Goal: Task Accomplishment & Management: Complete application form

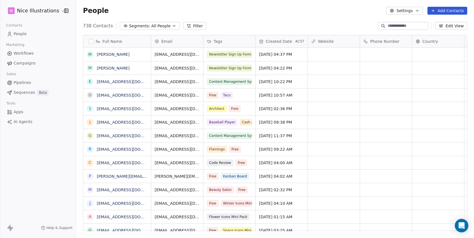
scroll to position [210, 398]
click at [53, 10] on html "N Nice Illustrations Contacts People Marketing Workflows Campaigns Sales Pipeli…" at bounding box center [237, 119] width 474 height 238
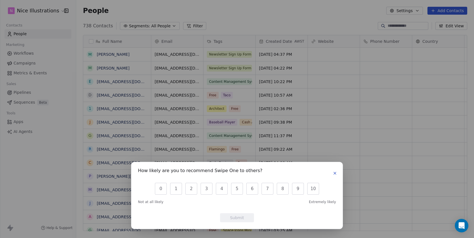
click at [335, 173] on icon "button" at bounding box center [335, 173] width 5 height 5
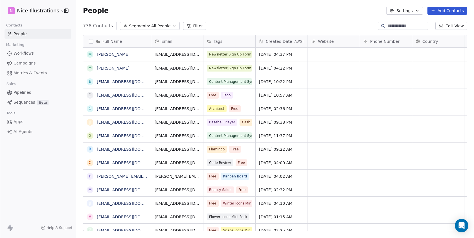
click at [53, 11] on html "N Nice Illustrations Contacts People Marketing Workflows Campaigns Metrics & Ev…" at bounding box center [237, 119] width 474 height 238
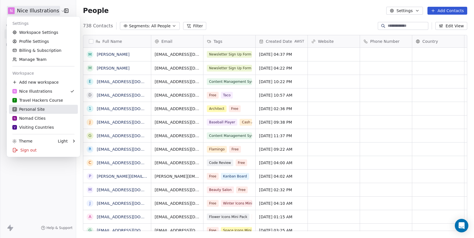
click at [41, 109] on div "P Personal Site" at bounding box center [28, 110] width 32 height 6
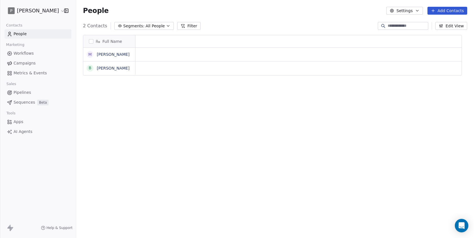
scroll to position [210, 398]
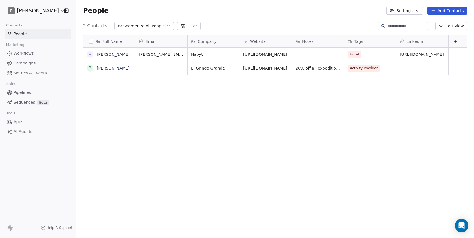
click at [438, 13] on button "Add Contacts" at bounding box center [447, 11] width 40 height 8
click at [439, 31] on span "Import from CSV" at bounding box center [446, 32] width 33 height 6
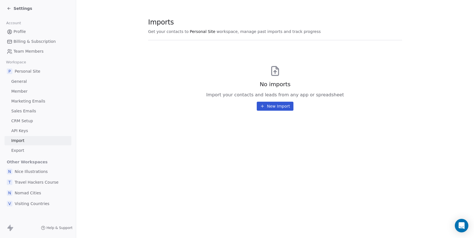
click at [279, 109] on button "New Import" at bounding box center [275, 106] width 36 height 9
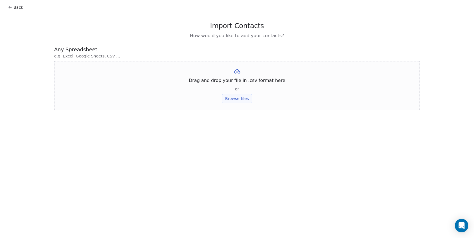
click at [244, 100] on button "Browse files" at bounding box center [237, 98] width 30 height 9
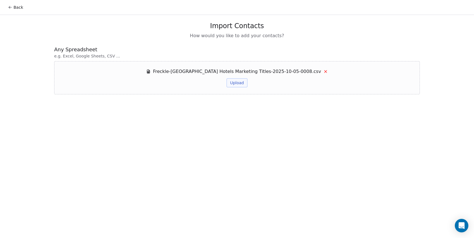
click at [238, 82] on button "Upload" at bounding box center [237, 82] width 21 height 9
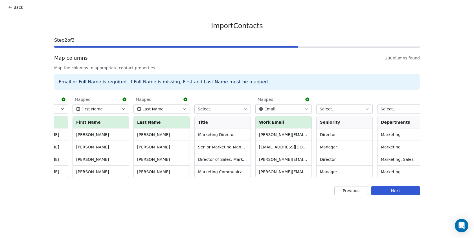
scroll to position [0, 111]
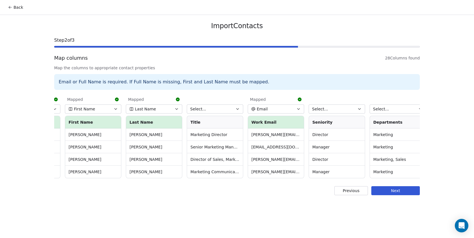
click at [212, 109] on button "Select..." at bounding box center [215, 109] width 56 height 9
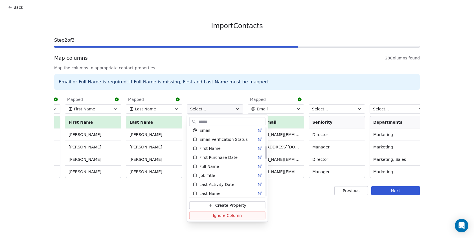
scroll to position [102, 0]
click at [217, 175] on div "Job Title" at bounding box center [227, 176] width 69 height 6
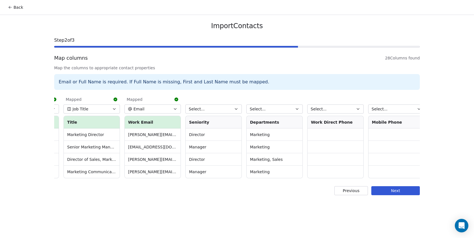
scroll to position [0, 244]
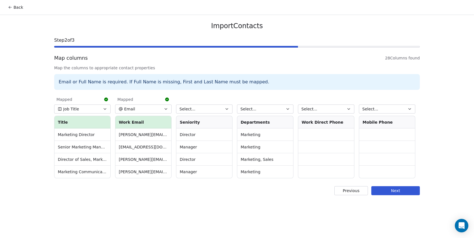
click at [220, 107] on button "Select..." at bounding box center [204, 109] width 56 height 9
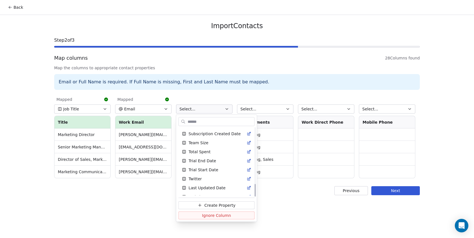
scroll to position [303, 0]
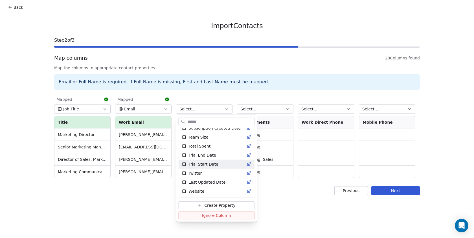
click at [297, 193] on html "Back Import Contacts Step 2 of 3 Map columns 28 Columns found Map the columns t…" at bounding box center [237, 119] width 474 height 238
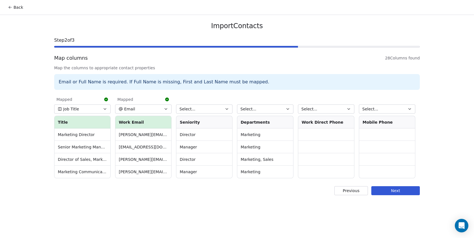
click at [282, 108] on button "Select..." at bounding box center [265, 109] width 56 height 9
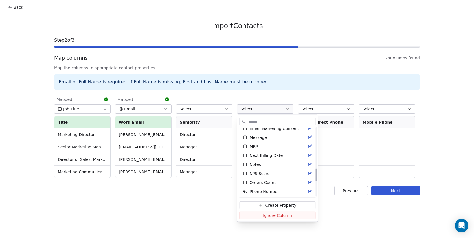
scroll to position [205, 0]
click at [205, 200] on html "Back Import Contacts Step 2 of 3 Map columns 28 Columns found Map the columns t…" at bounding box center [237, 119] width 474 height 238
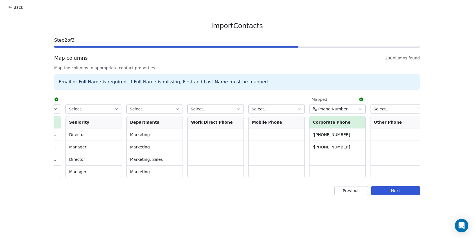
scroll to position [0, 356]
click at [351, 109] on button "Phone Number" at bounding box center [336, 109] width 56 height 9
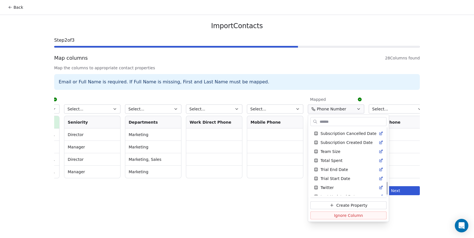
scroll to position [303, 0]
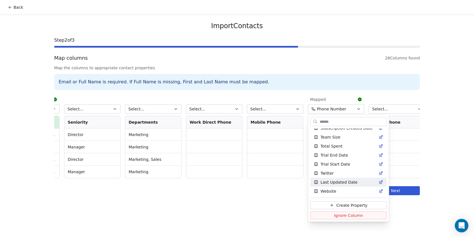
click at [267, 200] on html "Back Import Contacts Step 2 of 3 Map columns 28 Columns found Map the columns t…" at bounding box center [237, 119] width 474 height 238
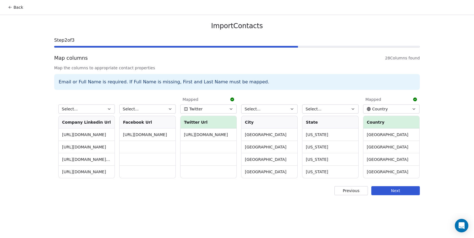
scroll to position [0, 912]
click at [275, 111] on button "Select..." at bounding box center [267, 109] width 56 height 9
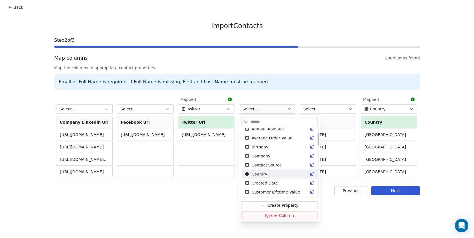
scroll to position [27, 0]
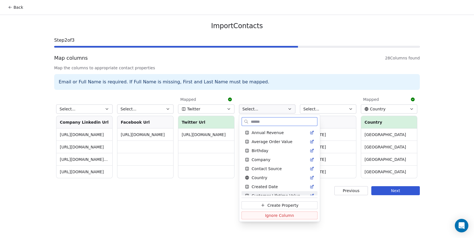
click at [281, 205] on span "Create Property" at bounding box center [282, 206] width 31 height 6
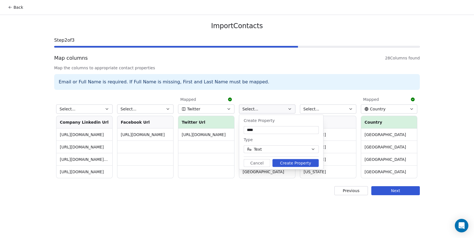
click at [289, 164] on button "Create Property" at bounding box center [296, 163] width 46 height 8
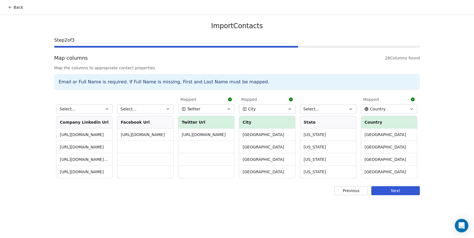
click at [325, 108] on button "Select..." at bounding box center [328, 109] width 56 height 9
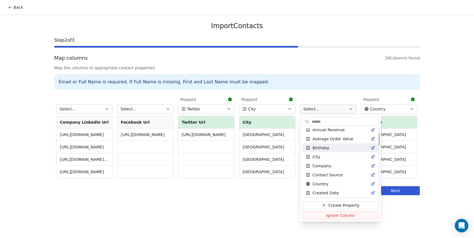
scroll to position [32, 0]
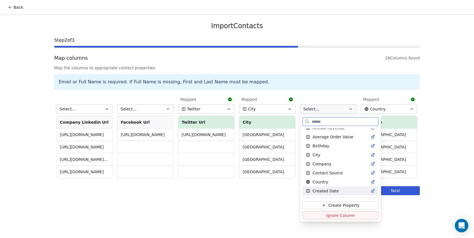
click at [340, 204] on span "Create Property" at bounding box center [343, 206] width 31 height 6
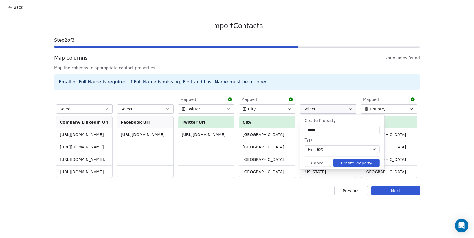
click at [350, 163] on button "Create Property" at bounding box center [356, 163] width 46 height 8
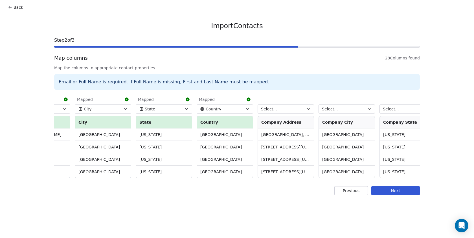
scroll to position [0, 1081]
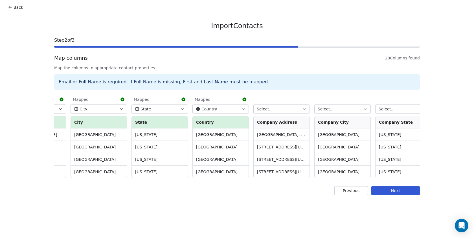
click at [298, 110] on button "Select..." at bounding box center [281, 109] width 56 height 9
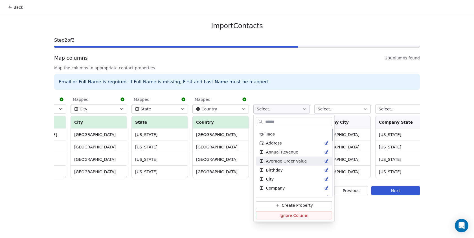
scroll to position [8, 0]
click at [296, 206] on span "Create Property" at bounding box center [297, 206] width 31 height 6
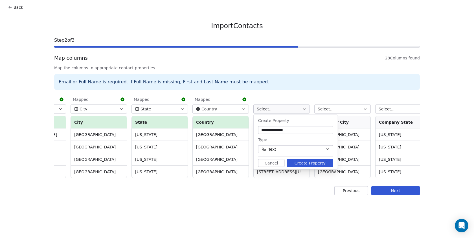
click at [308, 163] on button "Create Property" at bounding box center [310, 163] width 46 height 8
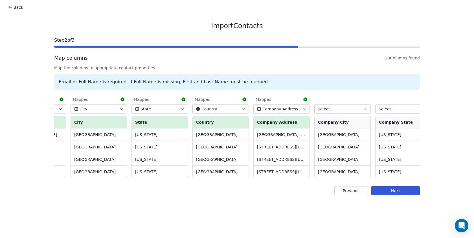
click at [359, 108] on button "Select..." at bounding box center [342, 109] width 56 height 9
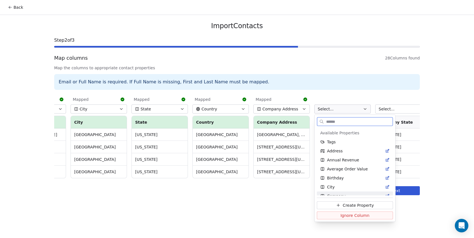
click at [353, 203] on span "Create Property" at bounding box center [358, 206] width 31 height 6
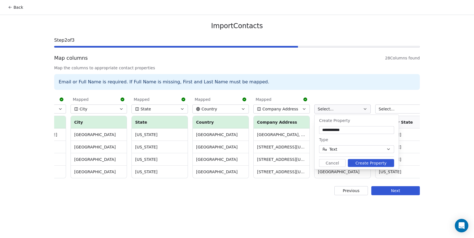
click at [368, 162] on button "Create Property" at bounding box center [371, 163] width 46 height 8
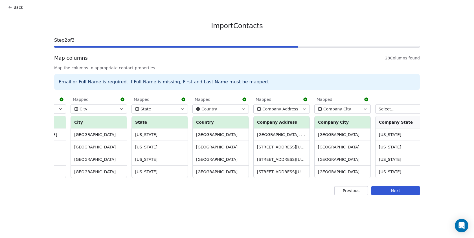
click at [403, 109] on button "Select..." at bounding box center [403, 109] width 56 height 9
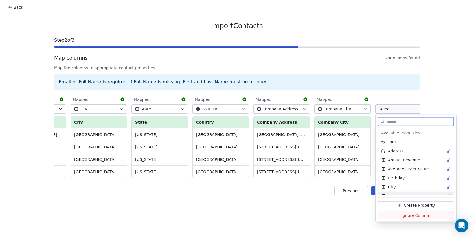
click at [404, 206] on span "Create Property" at bounding box center [419, 206] width 31 height 6
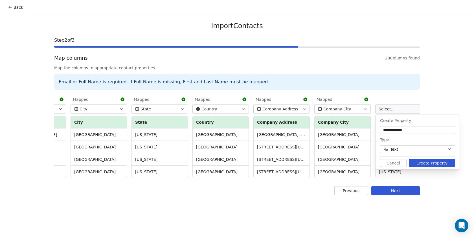
click at [431, 163] on button "Create Property" at bounding box center [432, 163] width 46 height 8
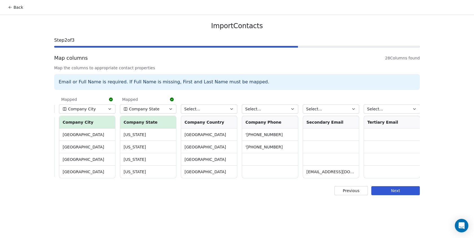
scroll to position [0, 1336]
click at [274, 111] on button "Select..." at bounding box center [270, 109] width 56 height 9
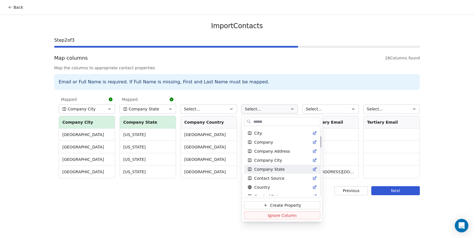
scroll to position [54, 0]
click at [288, 204] on span "Create Property" at bounding box center [285, 206] width 31 height 6
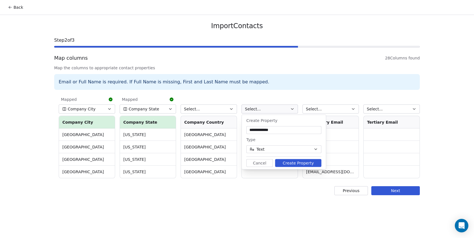
click at [296, 164] on button "Create Property" at bounding box center [298, 163] width 46 height 8
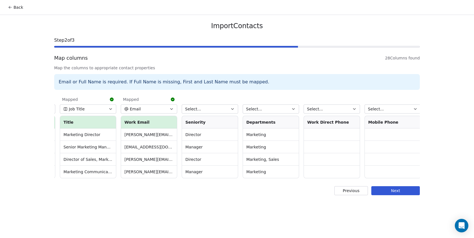
scroll to position [0, 240]
click at [218, 106] on button "Select..." at bounding box center [208, 109] width 56 height 9
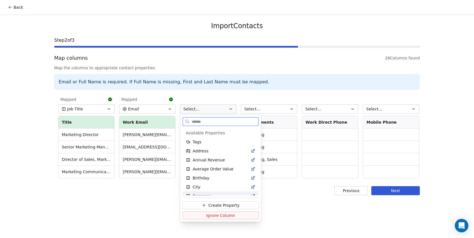
click at [223, 206] on span "Create Property" at bounding box center [223, 206] width 31 height 6
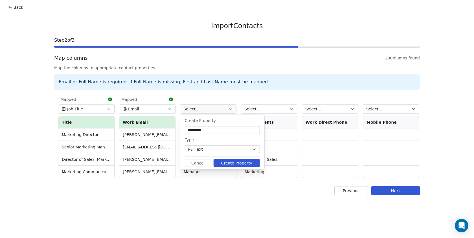
click at [243, 163] on button "Create Property" at bounding box center [237, 163] width 46 height 8
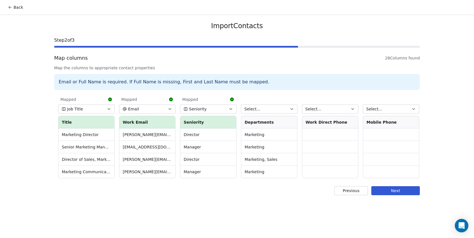
click at [284, 109] on button "Select..." at bounding box center [269, 109] width 56 height 9
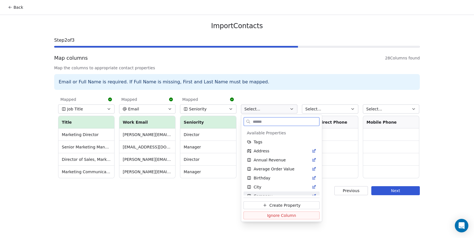
click at [280, 204] on span "Create Property" at bounding box center [284, 206] width 31 height 6
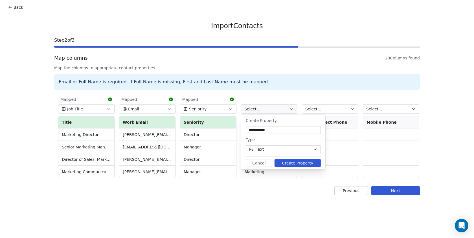
click at [297, 165] on button "Create Property" at bounding box center [298, 163] width 46 height 8
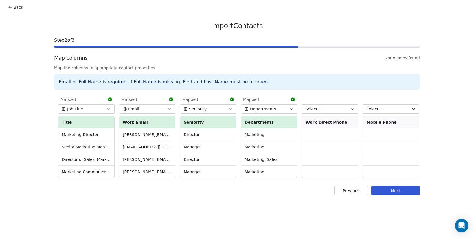
click at [341, 109] on button "Select..." at bounding box center [330, 109] width 56 height 9
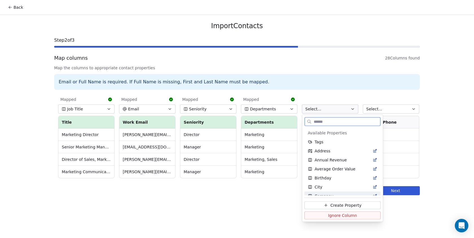
click at [339, 206] on span "Create Property" at bounding box center [345, 206] width 31 height 6
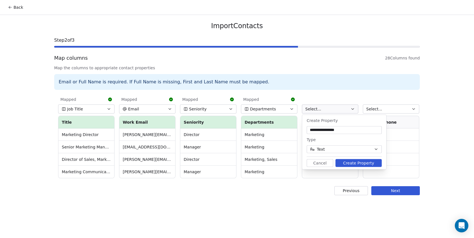
click at [316, 129] on input "**********" at bounding box center [344, 131] width 73 height 6
type input "**********"
click at [353, 164] on button "Create Property" at bounding box center [358, 163] width 46 height 8
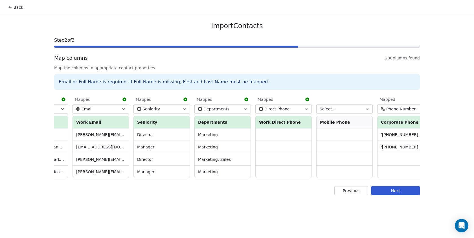
scroll to position [0, 287]
click at [363, 107] on button "Select..." at bounding box center [344, 109] width 56 height 9
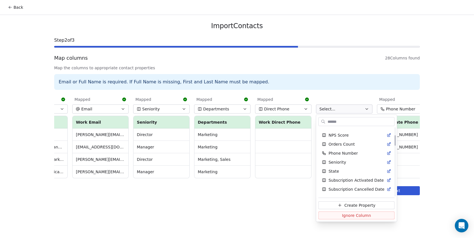
scroll to position [384, 0]
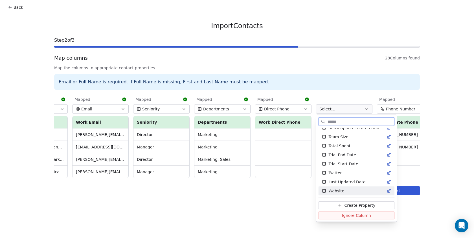
click at [357, 205] on span "Create Property" at bounding box center [359, 206] width 31 height 6
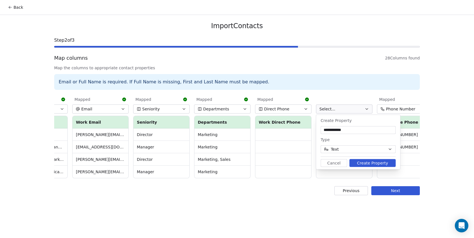
click at [377, 162] on button "Create Property" at bounding box center [372, 163] width 46 height 8
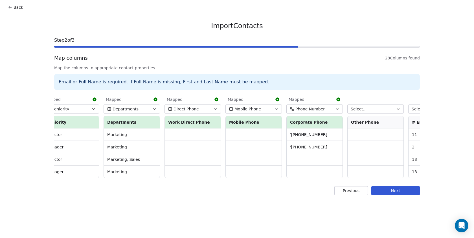
scroll to position [0, 382]
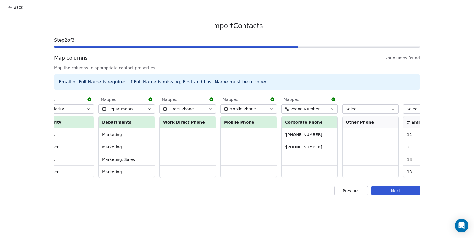
click at [326, 109] on button "Phone Number" at bounding box center [309, 109] width 56 height 9
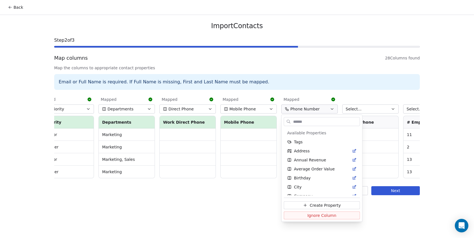
scroll to position [285, 0]
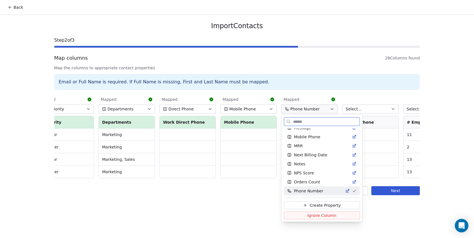
click at [321, 205] on span "Create Property" at bounding box center [325, 206] width 31 height 6
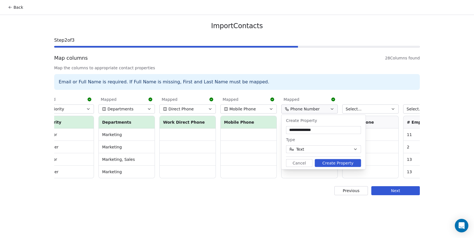
click at [298, 131] on input "**********" at bounding box center [323, 131] width 73 height 6
type input "**********"
click at [329, 163] on button "Create Property" at bounding box center [338, 163] width 46 height 8
click at [303, 165] on button "Cancel" at bounding box center [299, 163] width 27 height 8
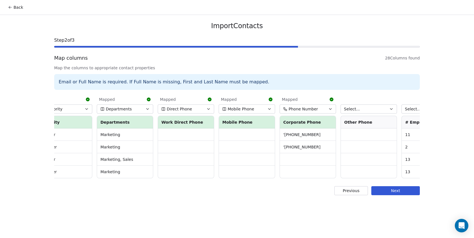
scroll to position [0, 384]
click at [330, 109] on icon "button" at bounding box center [330, 109] width 2 height 1
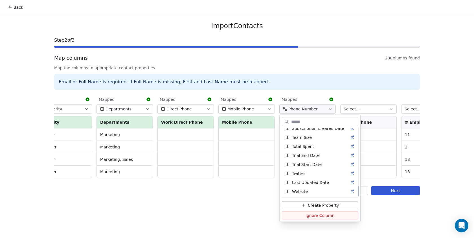
scroll to position [393, 0]
click at [319, 206] on span "Create Property" at bounding box center [323, 206] width 31 height 6
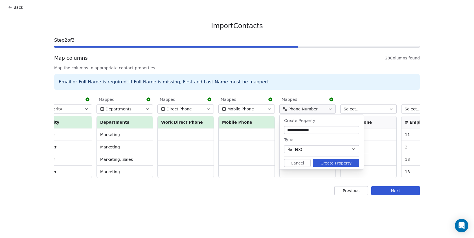
click at [331, 164] on button "Create Property" at bounding box center [336, 163] width 46 height 8
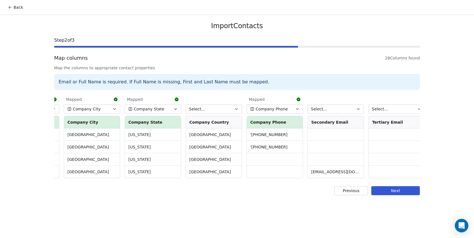
scroll to position [0, 1336]
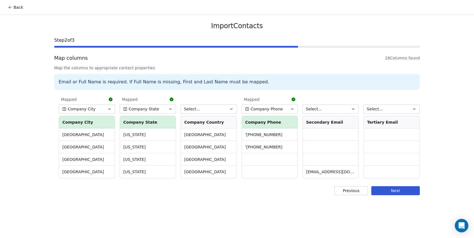
click at [394, 190] on button "Next" at bounding box center [395, 190] width 49 height 9
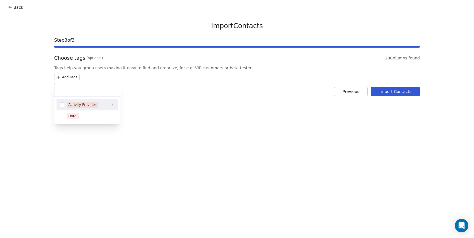
click at [66, 76] on html "Back Import Contacts Step 3 of 3 Choose tags (optional) 28 Columns found Tags h…" at bounding box center [237, 119] width 474 height 238
click at [62, 115] on button "Suggestions" at bounding box center [62, 116] width 5 height 5
click at [393, 95] on html "Back Import Contacts Step 3 of 3 Choose tags (optional) 28 Columns found Tags h…" at bounding box center [237, 119] width 474 height 238
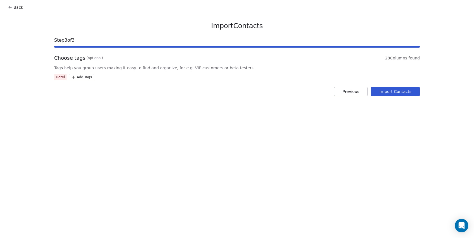
click at [398, 93] on button "Import Contacts" at bounding box center [395, 91] width 49 height 9
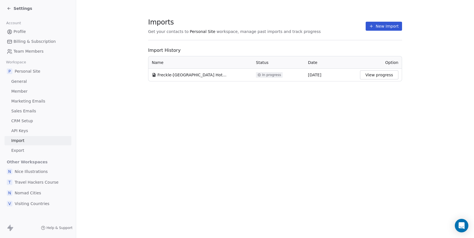
click at [10, 7] on icon at bounding box center [9, 8] width 5 height 5
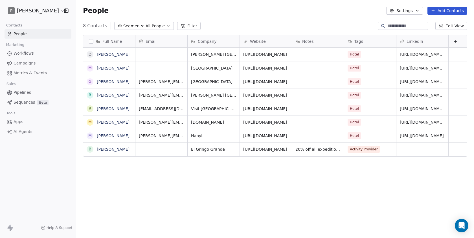
scroll to position [210, 398]
click at [357, 109] on span "Hotel" at bounding box center [355, 109] width 14 height 7
click at [367, 110] on div "Hotel" at bounding box center [365, 109] width 34 height 7
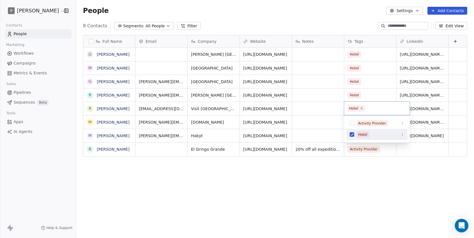
click at [354, 135] on button "Suggestions" at bounding box center [352, 135] width 5 height 5
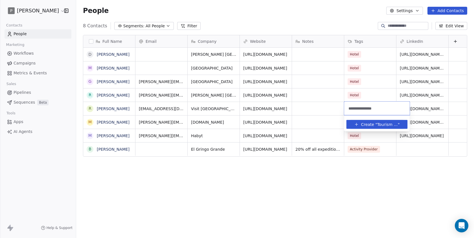
type input "**********"
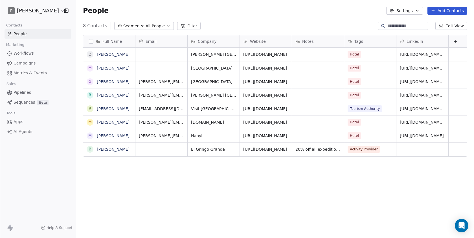
click at [368, 172] on html "P Michael Folling Contacts People Marketing Workflows Campaigns Metrics & Event…" at bounding box center [237, 119] width 474 height 238
click at [262, 123] on link "https://leisure.com" at bounding box center [265, 122] width 44 height 5
click at [367, 123] on div "Hotel" at bounding box center [365, 122] width 34 height 7
click at [358, 123] on span "Hotel" at bounding box center [355, 122] width 14 height 7
click at [368, 122] on div "Hotel" at bounding box center [365, 122] width 34 height 7
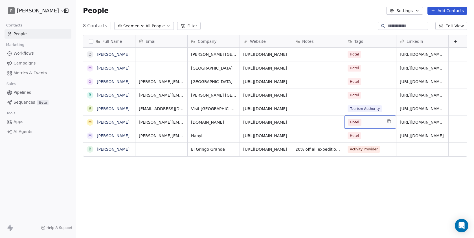
click at [368, 122] on div "Hotel" at bounding box center [365, 122] width 34 height 7
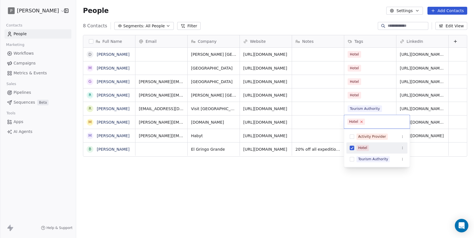
click at [362, 122] on icon at bounding box center [362, 122] width 4 height 4
click at [352, 137] on button "Suggestions" at bounding box center [352, 137] width 5 height 5
click at [349, 181] on html "P Michael Folling Contacts People Marketing Workflows Campaigns Metrics & Event…" at bounding box center [237, 119] width 474 height 238
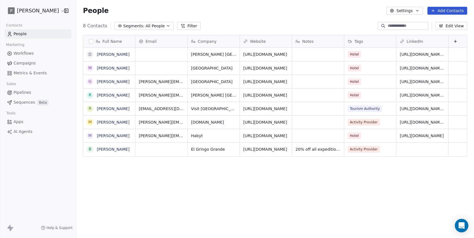
scroll to position [0, 0]
click at [29, 54] on span "Workflows" at bounding box center [24, 54] width 20 height 6
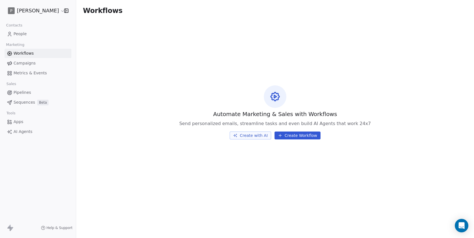
click at [28, 62] on span "Campaigns" at bounding box center [25, 63] width 22 height 6
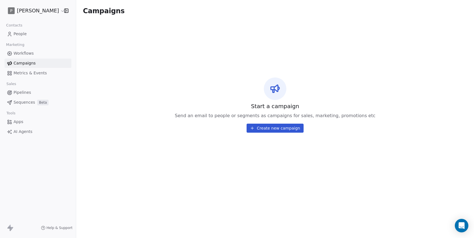
click at [23, 102] on span "Sequences" at bounding box center [24, 103] width 21 height 6
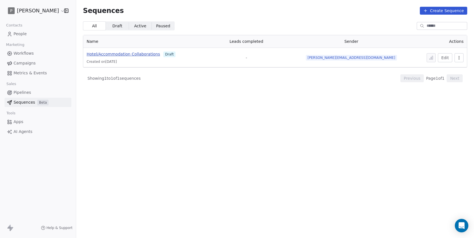
click at [120, 54] on span "Hotel/Accommodation Collaborations" at bounding box center [123, 54] width 73 height 5
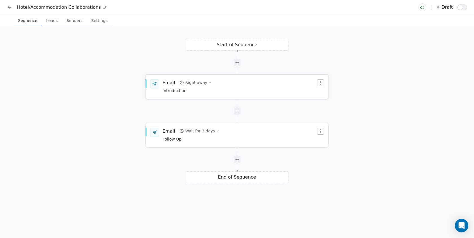
click at [214, 89] on div "Email Right away Introduction" at bounding box center [239, 87] width 153 height 15
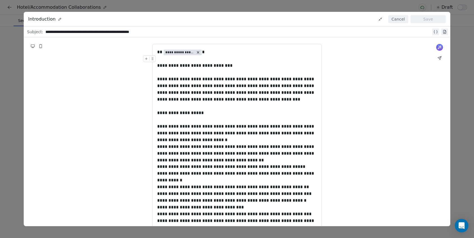
click at [398, 16] on button "Cancel" at bounding box center [398, 19] width 20 height 8
